Goal: Obtain resource: Download file/media

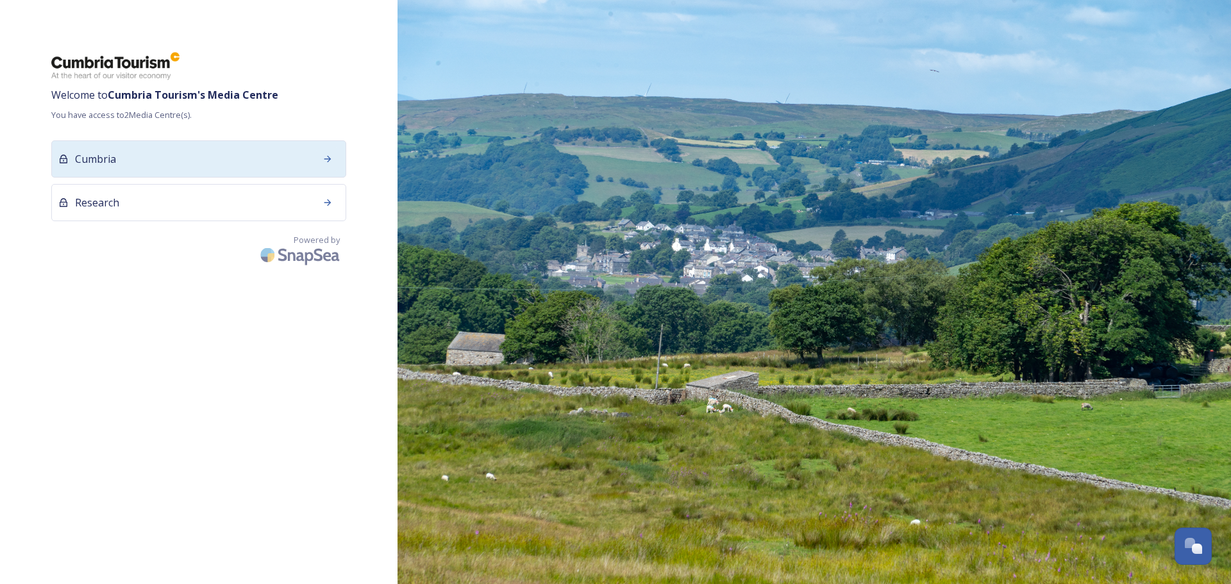
click at [319, 153] on div at bounding box center [327, 159] width 23 height 23
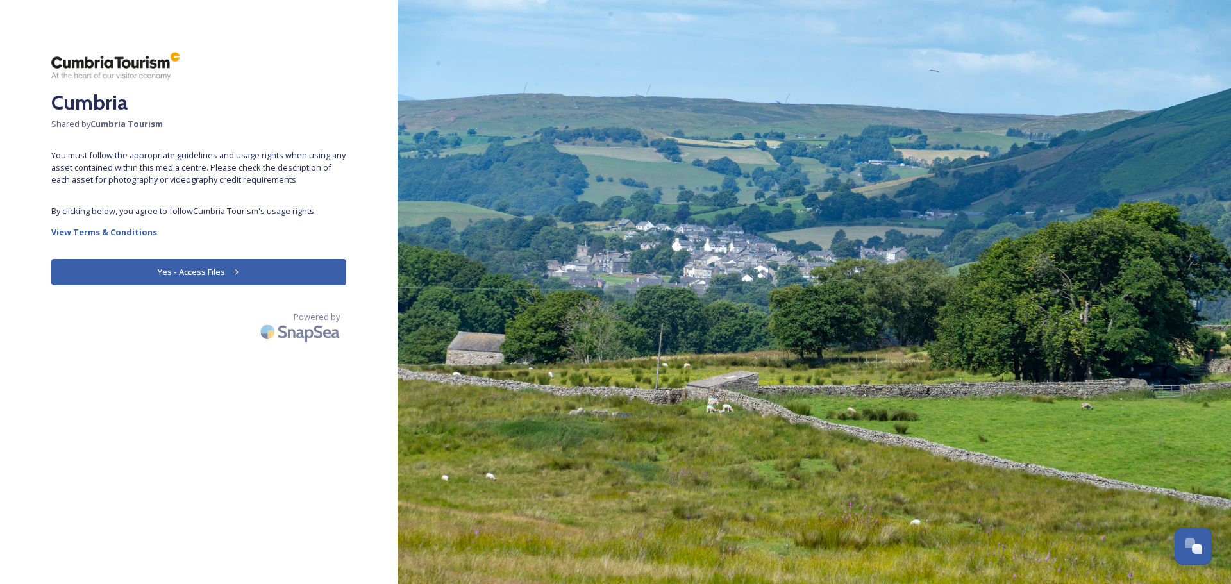
click at [230, 272] on button "Yes - Access Files" at bounding box center [198, 272] width 295 height 26
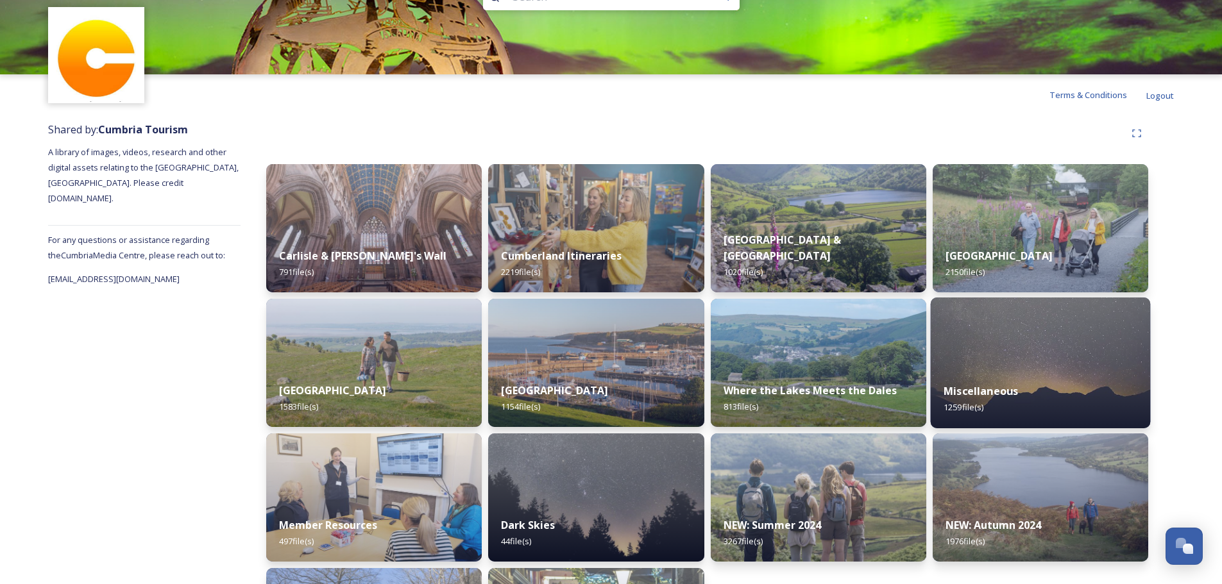
scroll to position [38, 0]
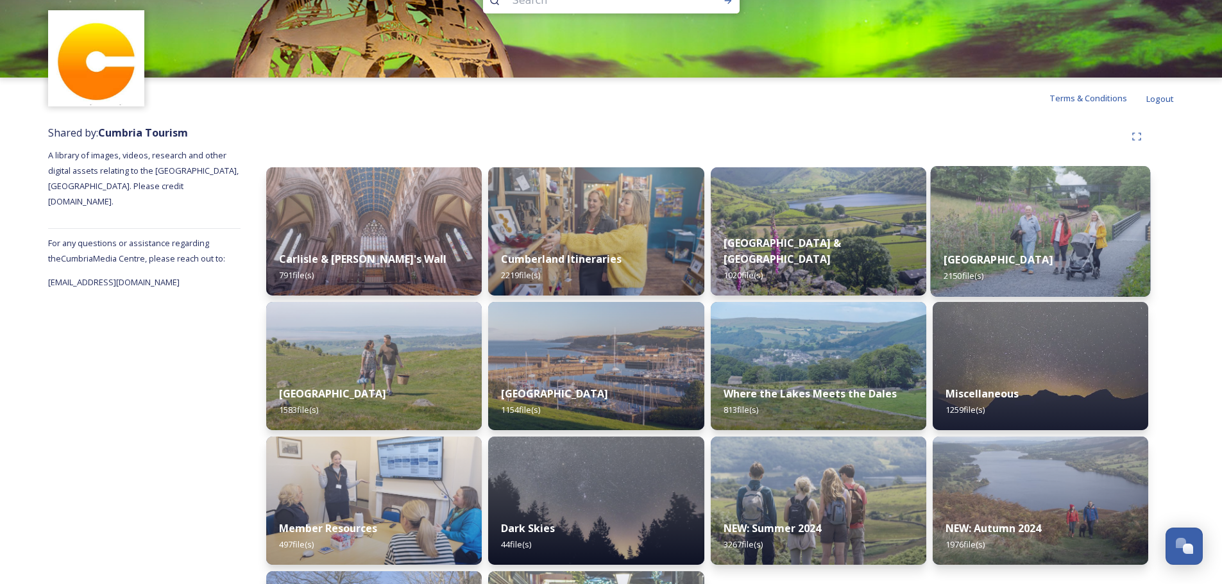
click at [1022, 254] on div "[GEOGRAPHIC_DATA] 2150 file(s)" at bounding box center [1040, 268] width 220 height 58
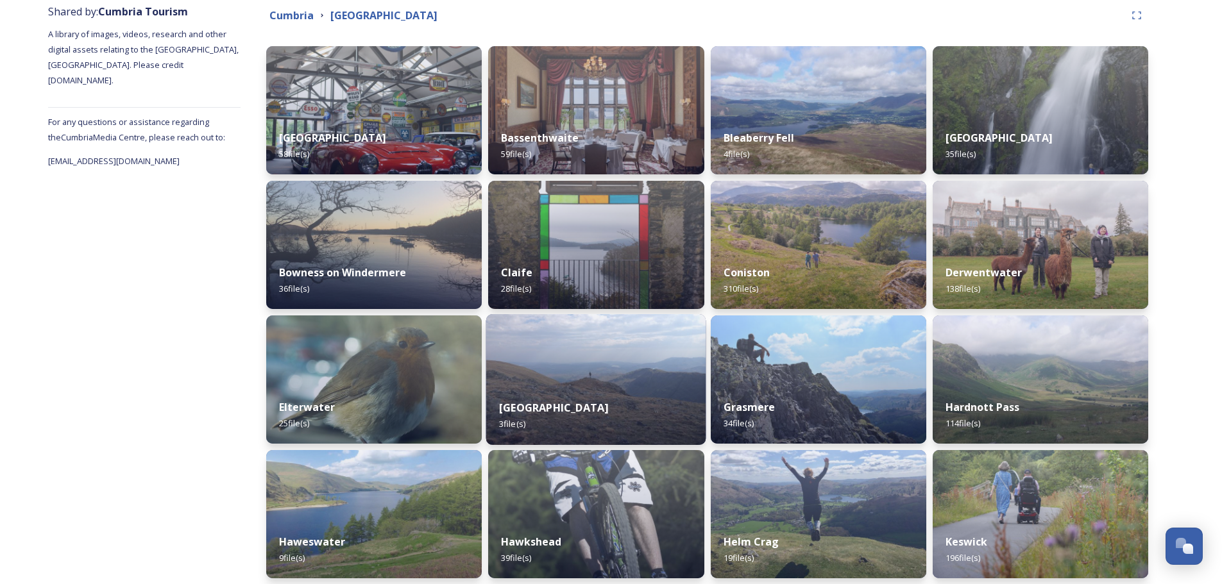
scroll to position [174, 0]
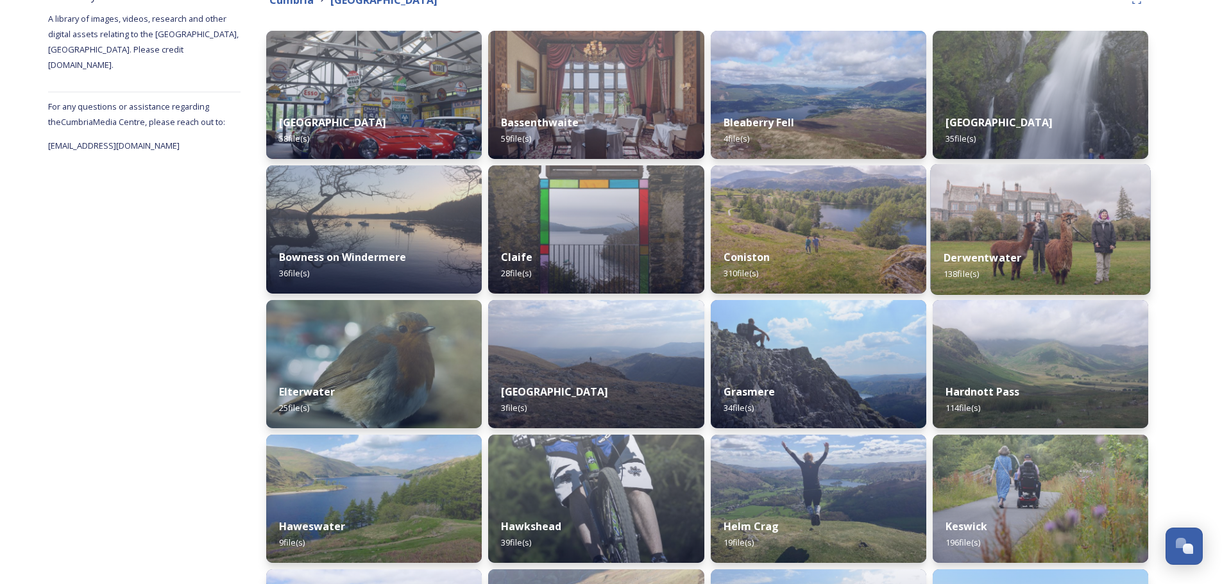
click at [999, 255] on strong "Derwentwater" at bounding box center [982, 258] width 78 height 14
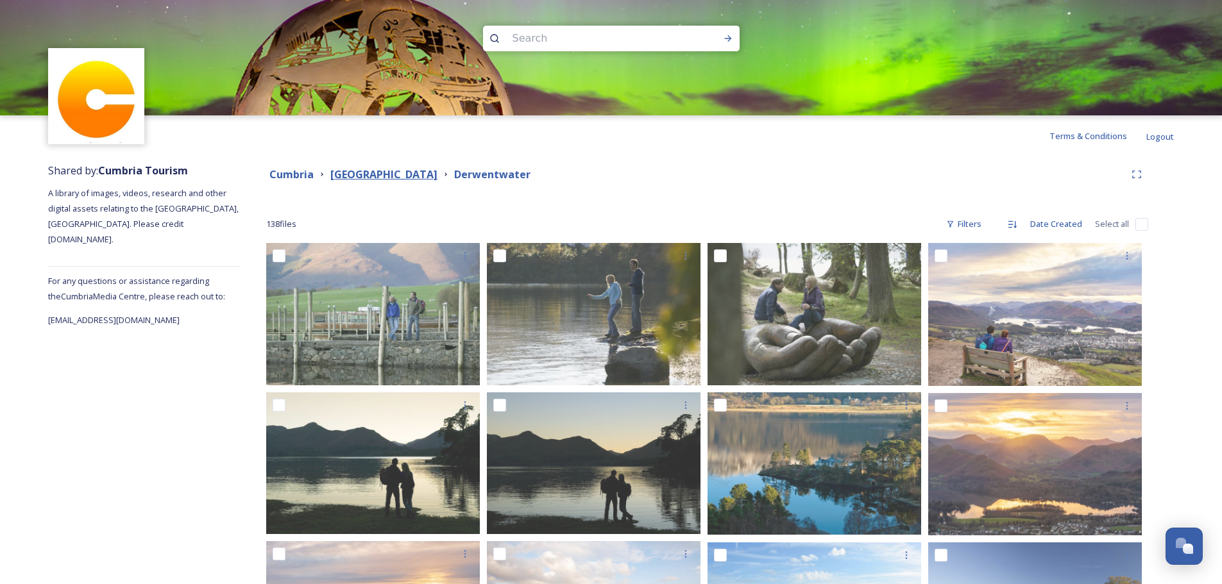
click at [384, 170] on strong "[GEOGRAPHIC_DATA]" at bounding box center [383, 174] width 107 height 14
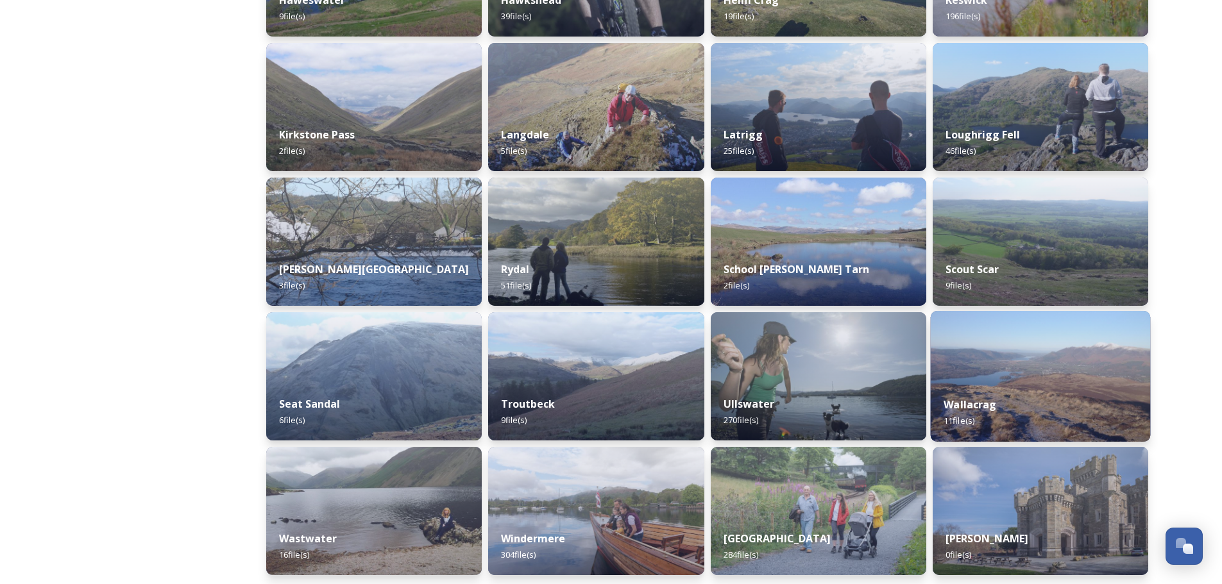
scroll to position [705, 0]
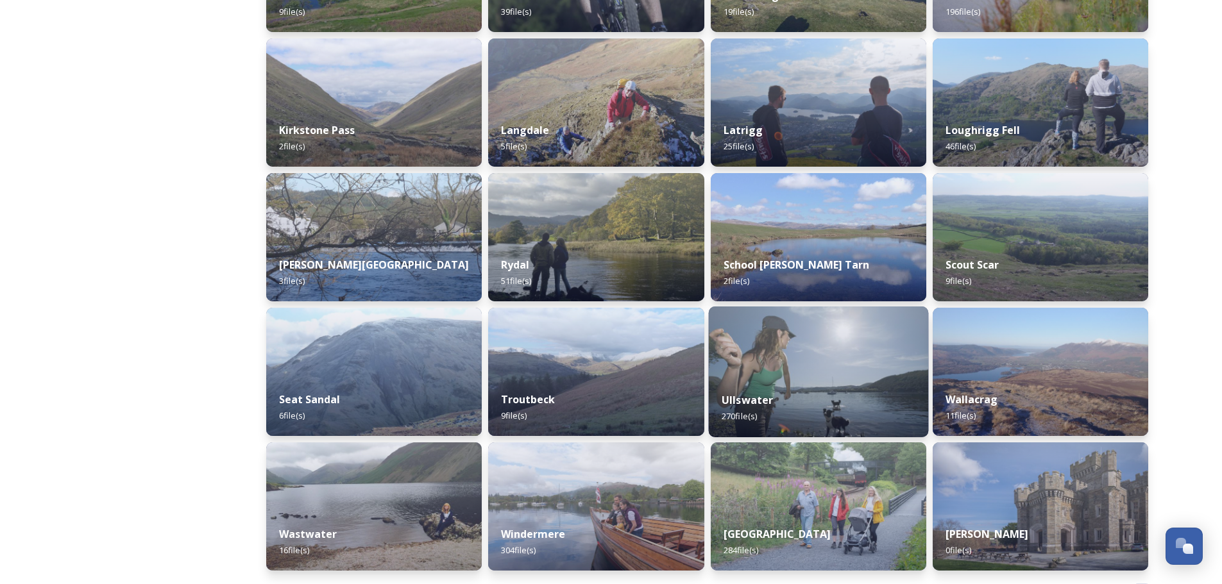
click at [838, 389] on div "Ullswater 270 file(s)" at bounding box center [818, 408] width 220 height 58
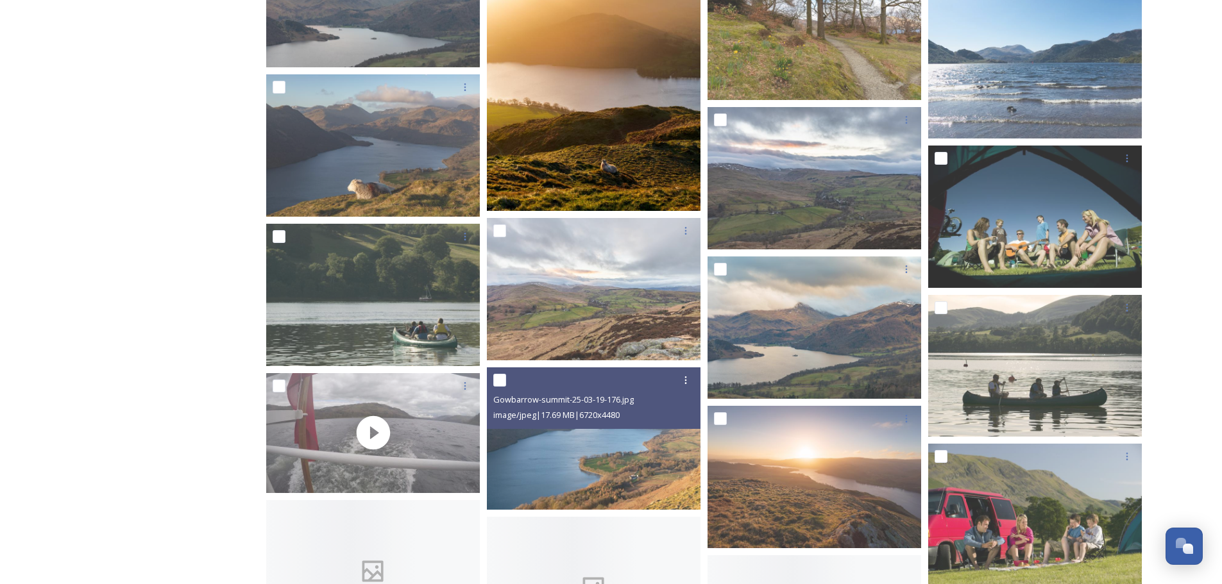
scroll to position [9620, 0]
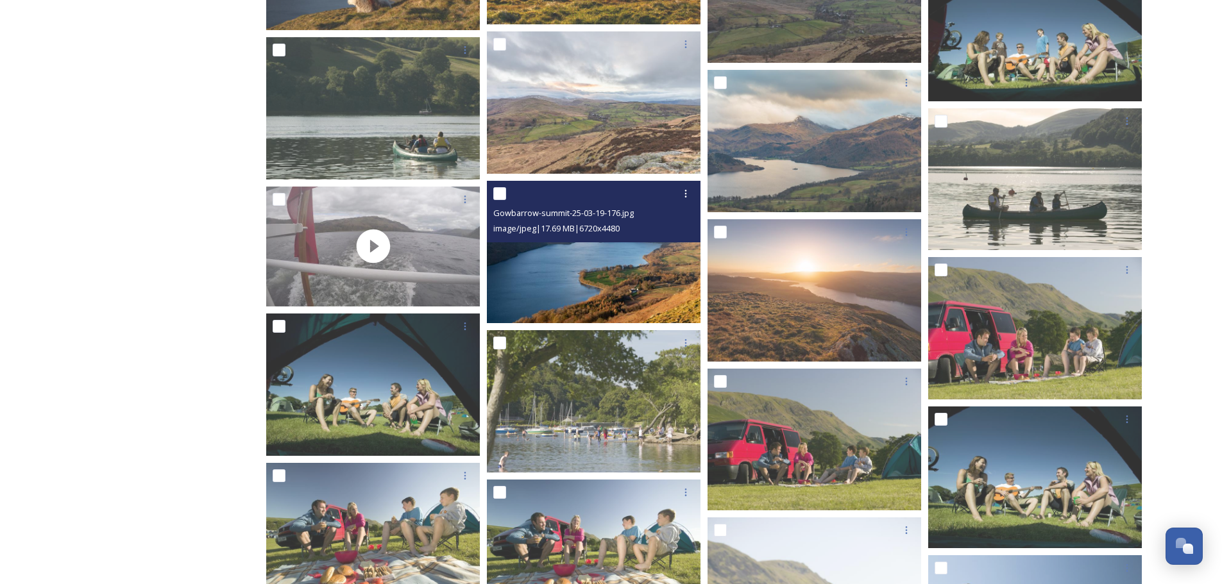
click at [598, 256] on img at bounding box center [594, 252] width 214 height 142
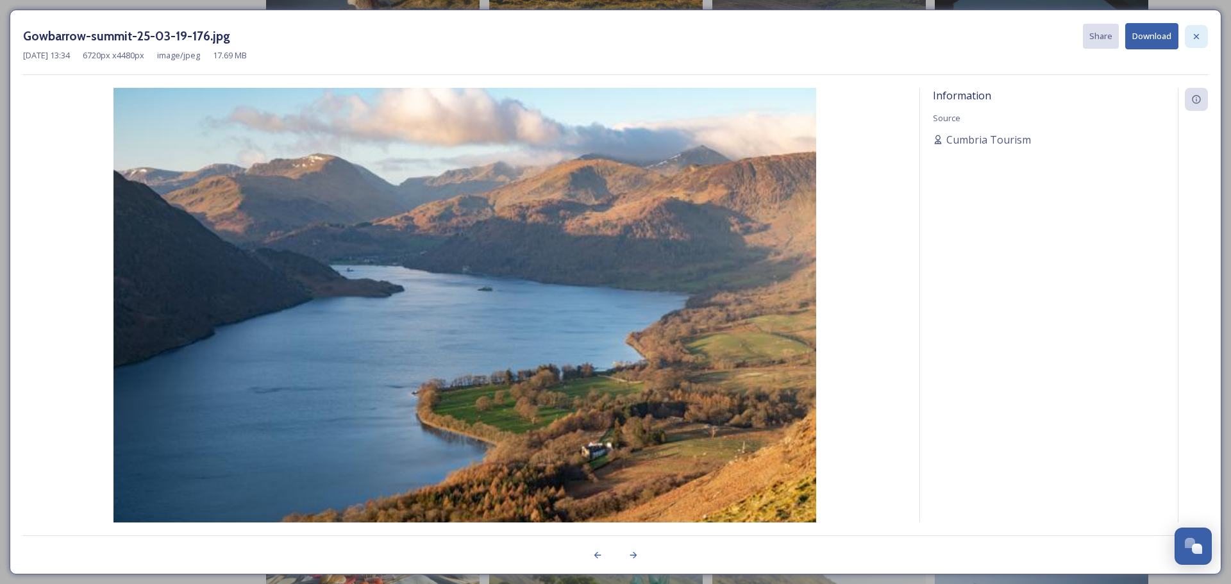
click at [1197, 31] on icon at bounding box center [1197, 36] width 10 height 10
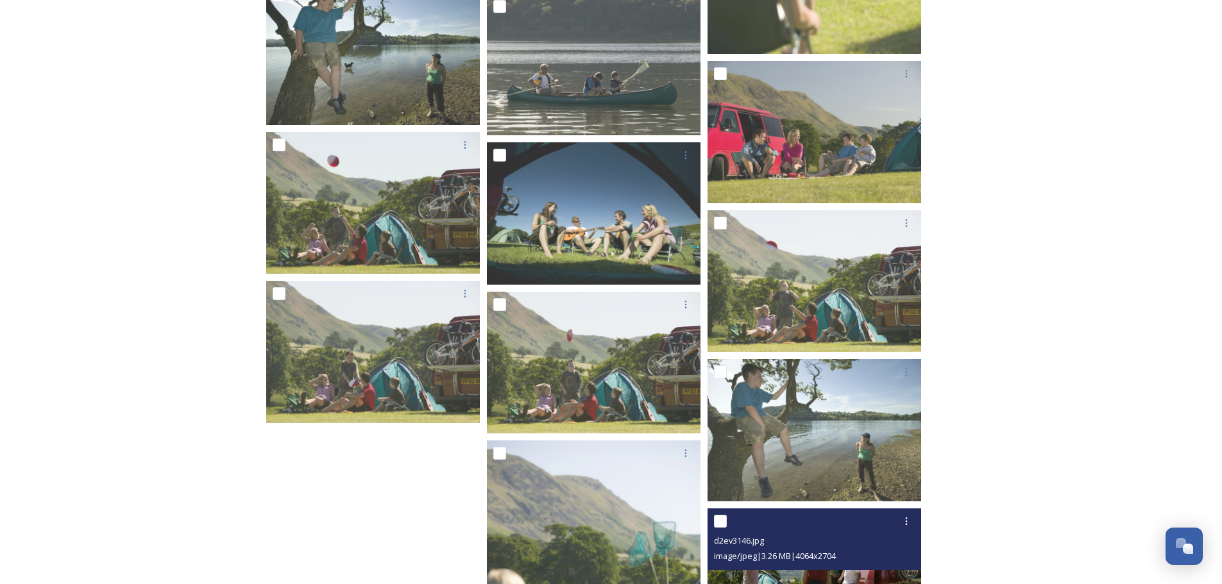
scroll to position [11415, 0]
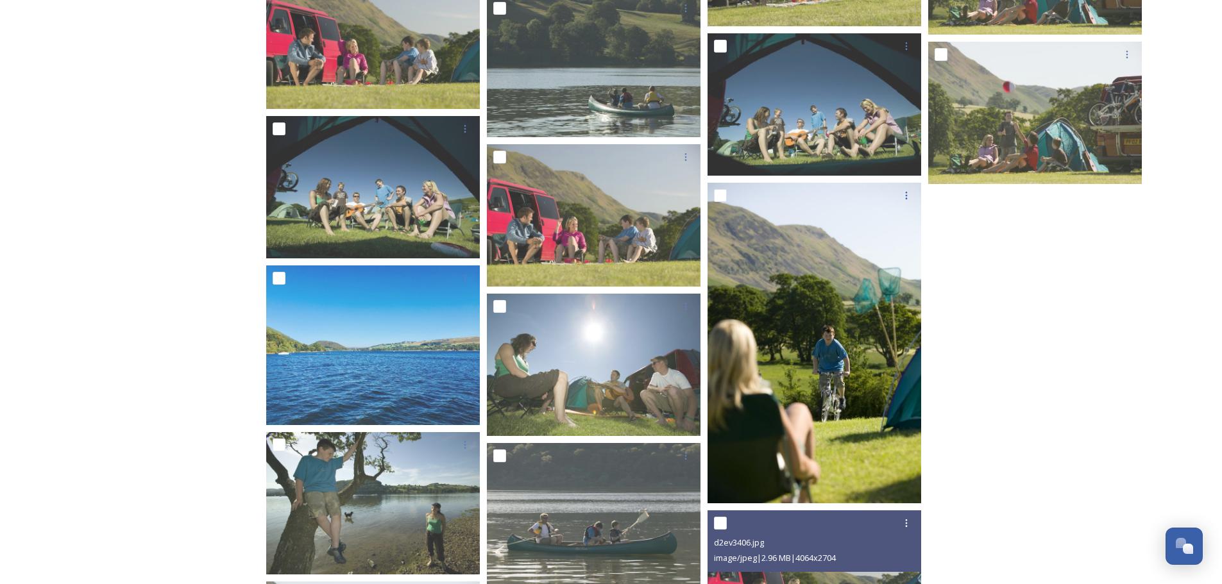
drag, startPoint x: 736, startPoint y: 485, endPoint x: 755, endPoint y: 457, distance: 34.2
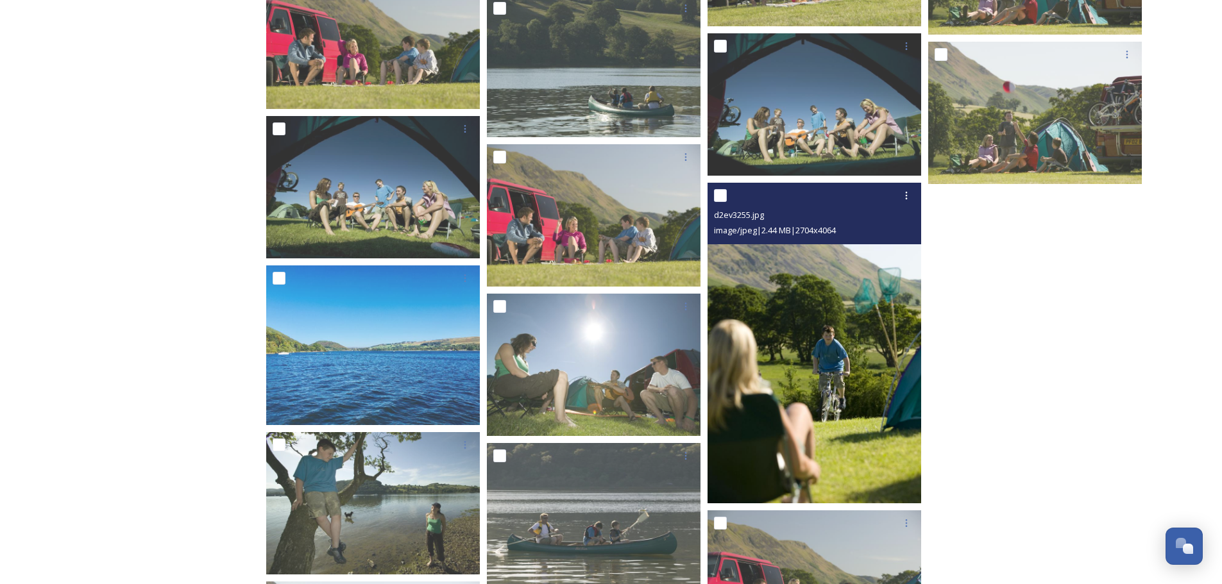
scroll to position [10555, 0]
